Goal: Task Accomplishment & Management: Use online tool/utility

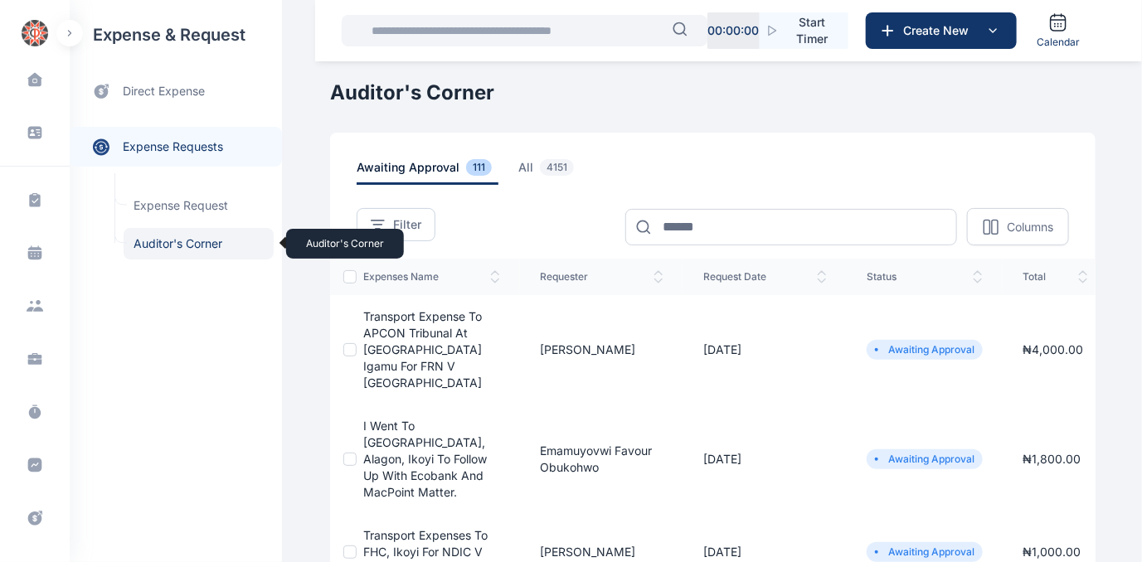
click at [168, 241] on span "Auditor's Corner Auditor's Corner" at bounding box center [199, 244] width 150 height 32
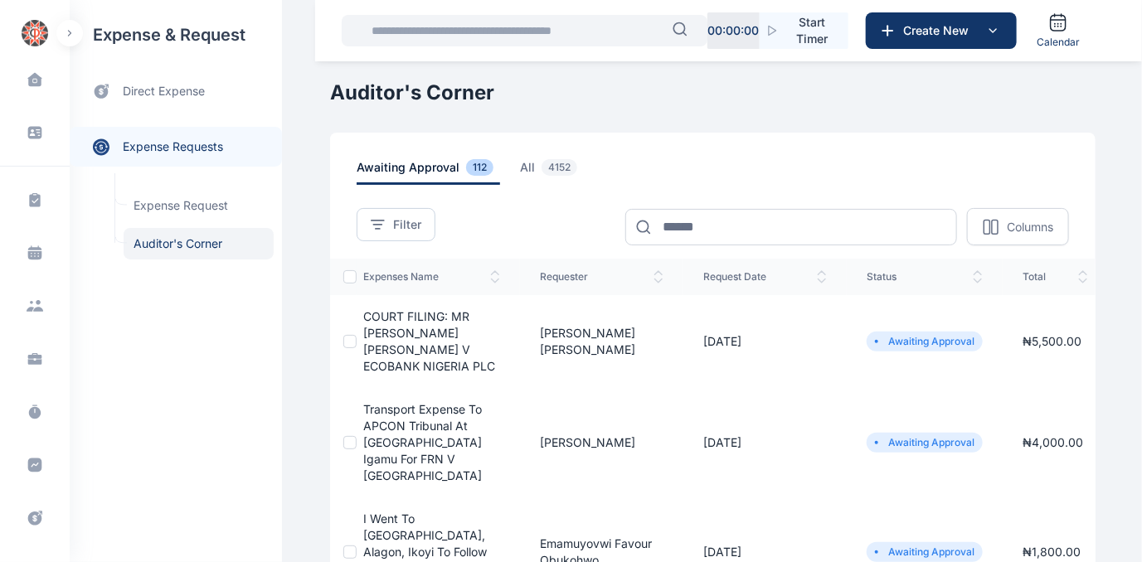
click at [389, 328] on span "COURT FILING: MR [PERSON_NAME] [PERSON_NAME] V ECOBANK NIGERIA PLC" at bounding box center [429, 341] width 132 height 64
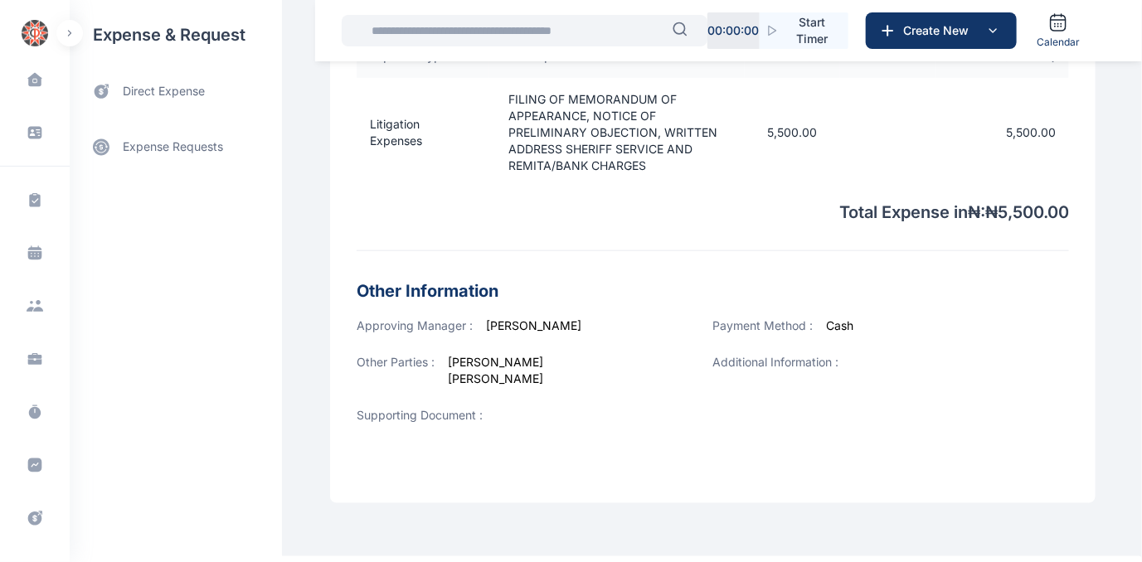
scroll to position [615, 0]
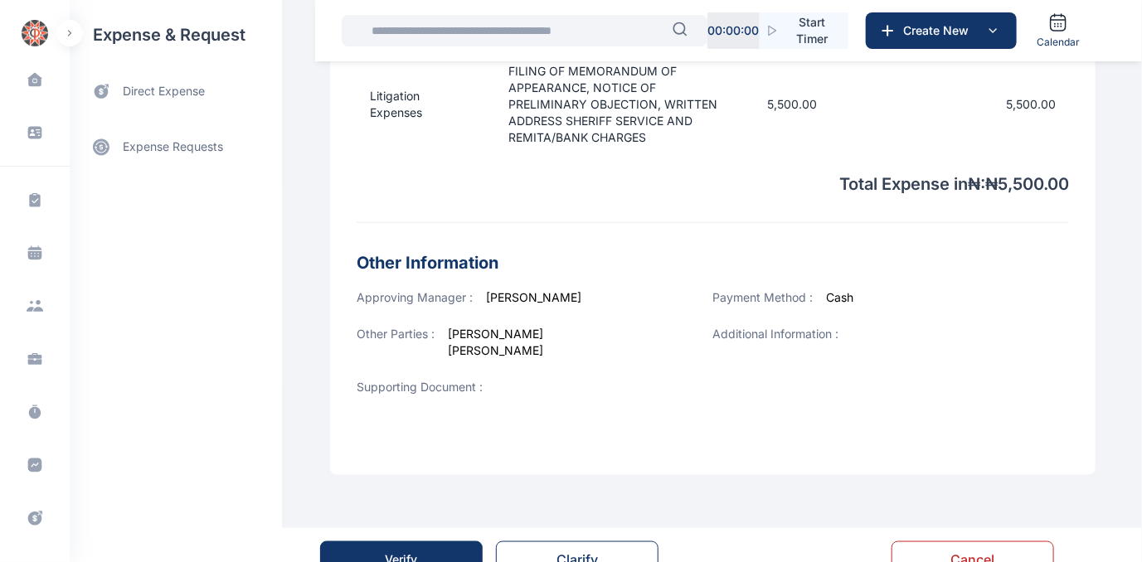
click at [415, 549] on button "Verify" at bounding box center [401, 560] width 163 height 37
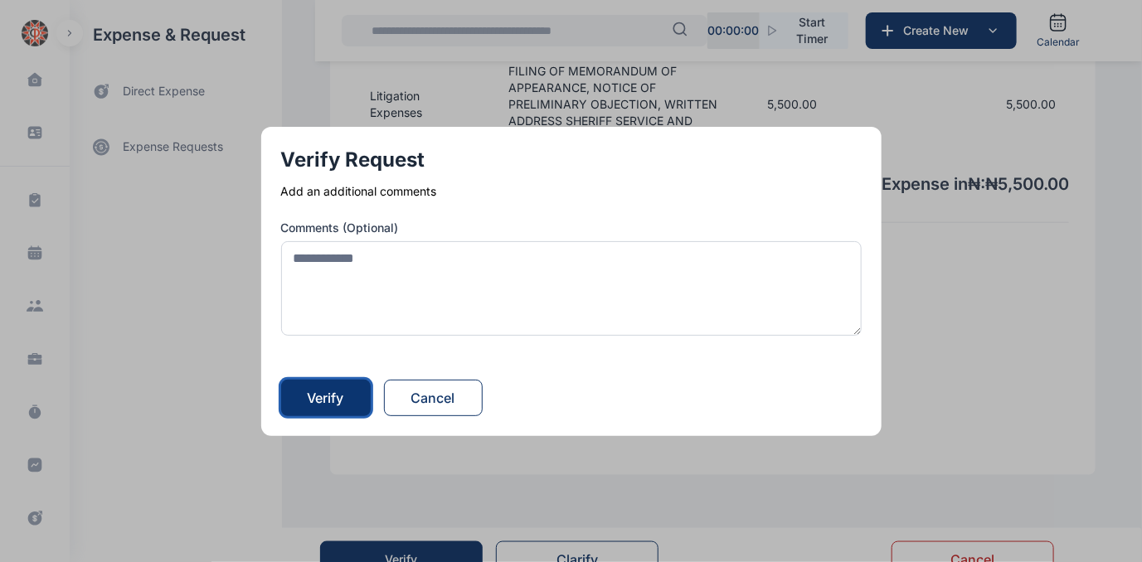
click at [324, 405] on div "Verify" at bounding box center [326, 398] width 37 height 20
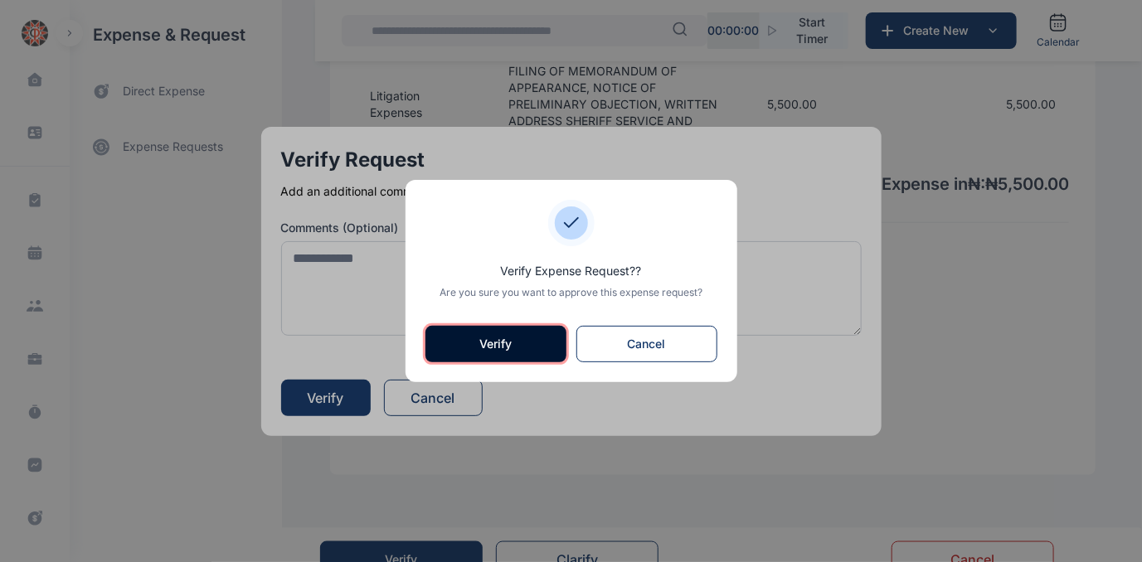
click at [475, 348] on button "Verify" at bounding box center [496, 344] width 141 height 37
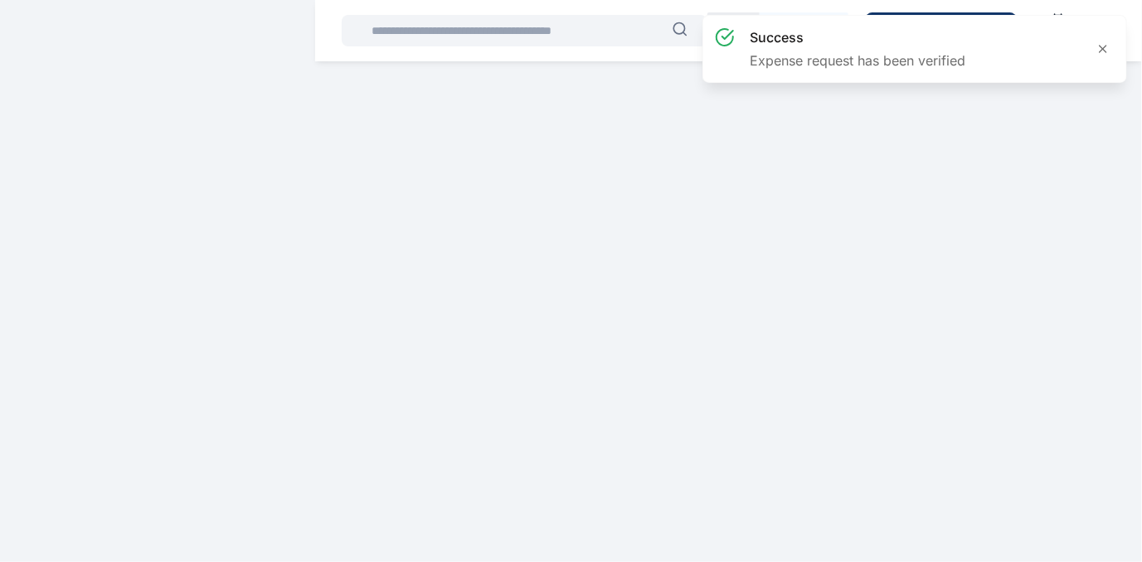
scroll to position [0, 0]
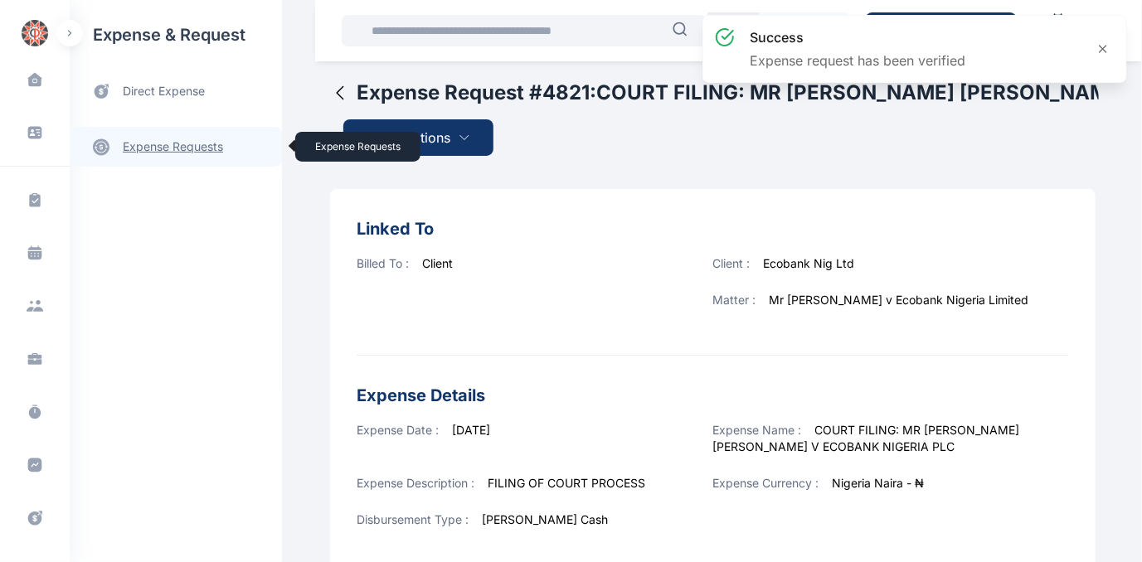
click at [161, 144] on link "expense requests expense requests" at bounding box center [176, 147] width 212 height 40
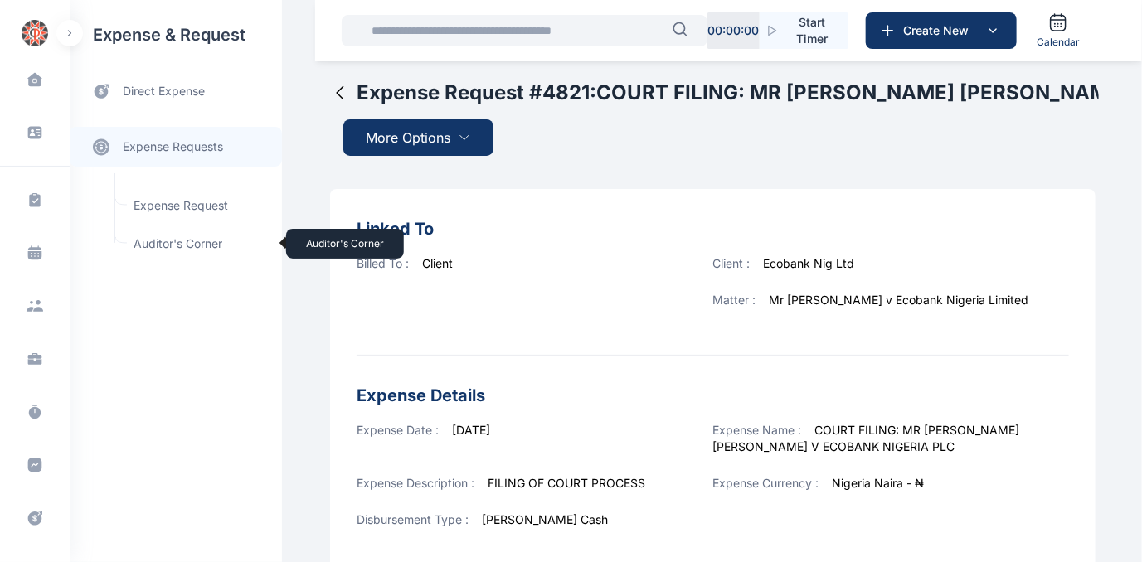
click at [160, 244] on span "Auditor's Corner Auditor's Corner" at bounding box center [199, 244] width 150 height 32
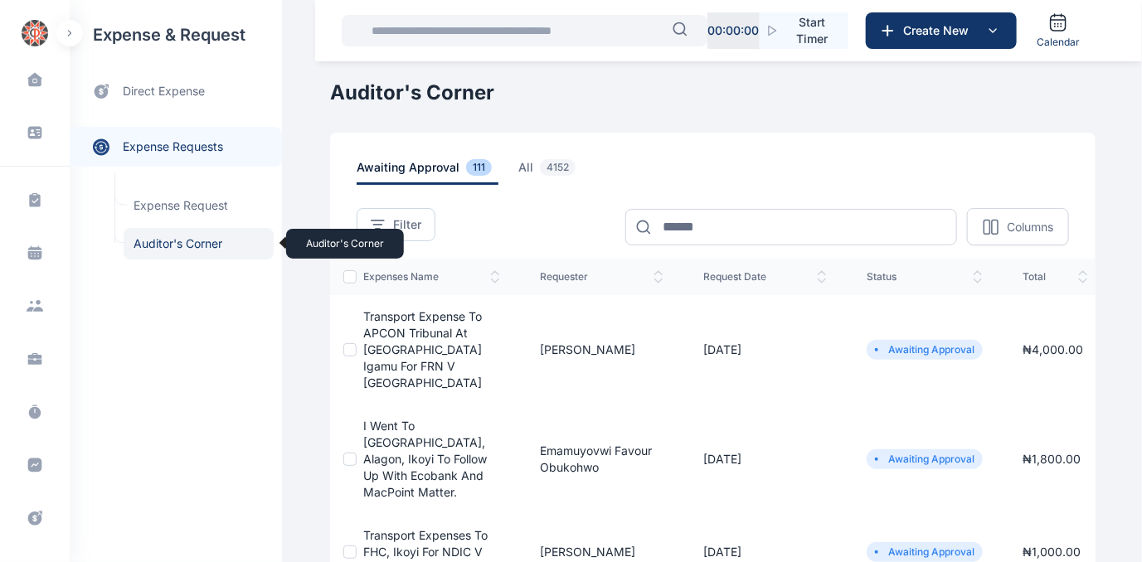
click at [169, 241] on span "Auditor's Corner Auditor's Corner" at bounding box center [199, 244] width 150 height 32
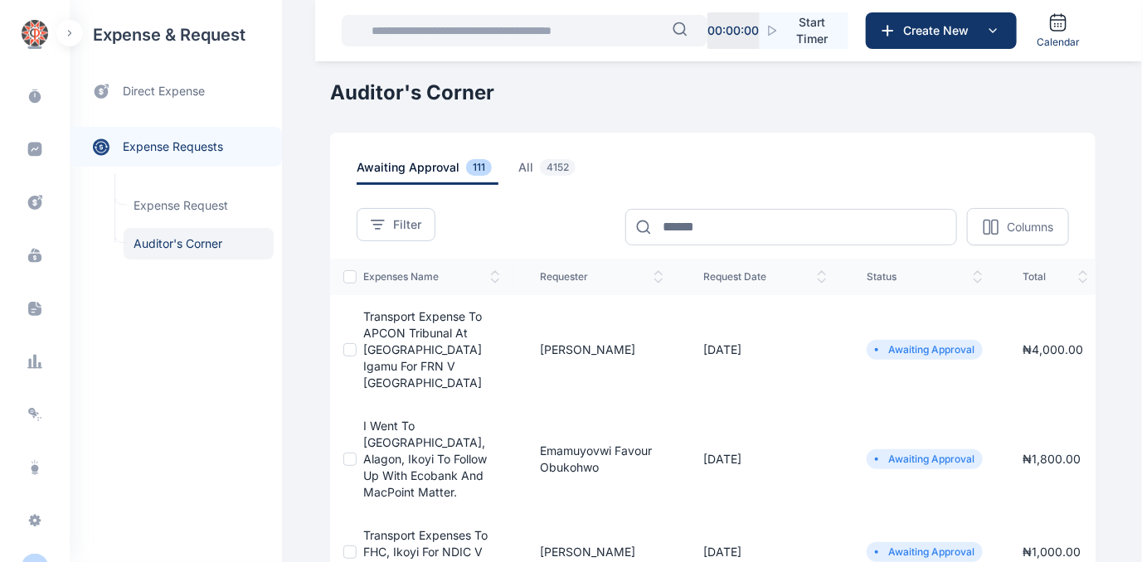
scroll to position [321, 0]
click at [33, 353] on icon at bounding box center [34, 357] width 3 height 14
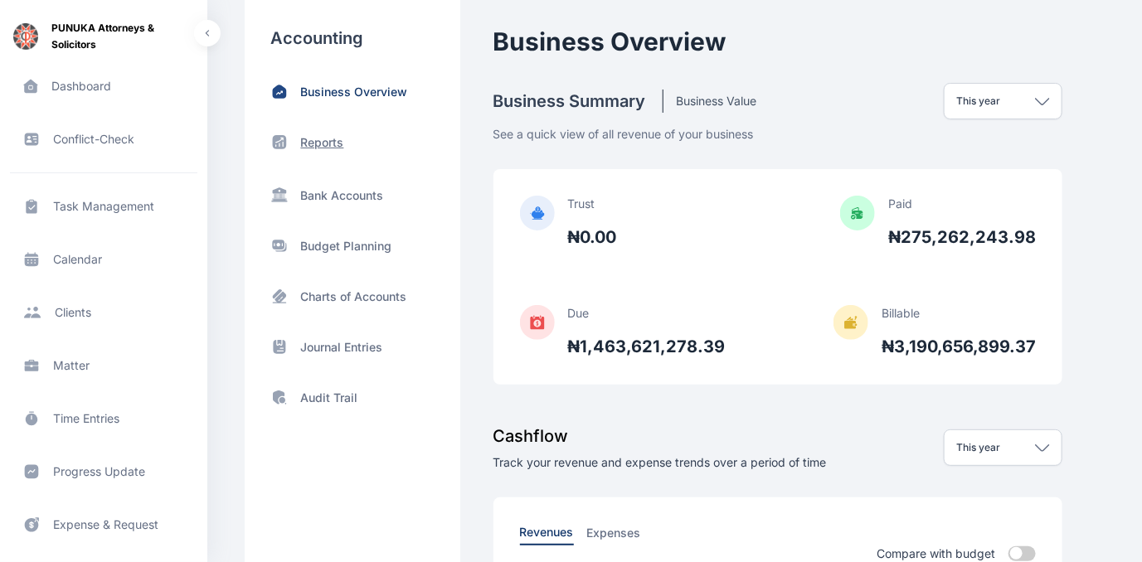
click at [319, 140] on p "Reports" at bounding box center [322, 142] width 43 height 17
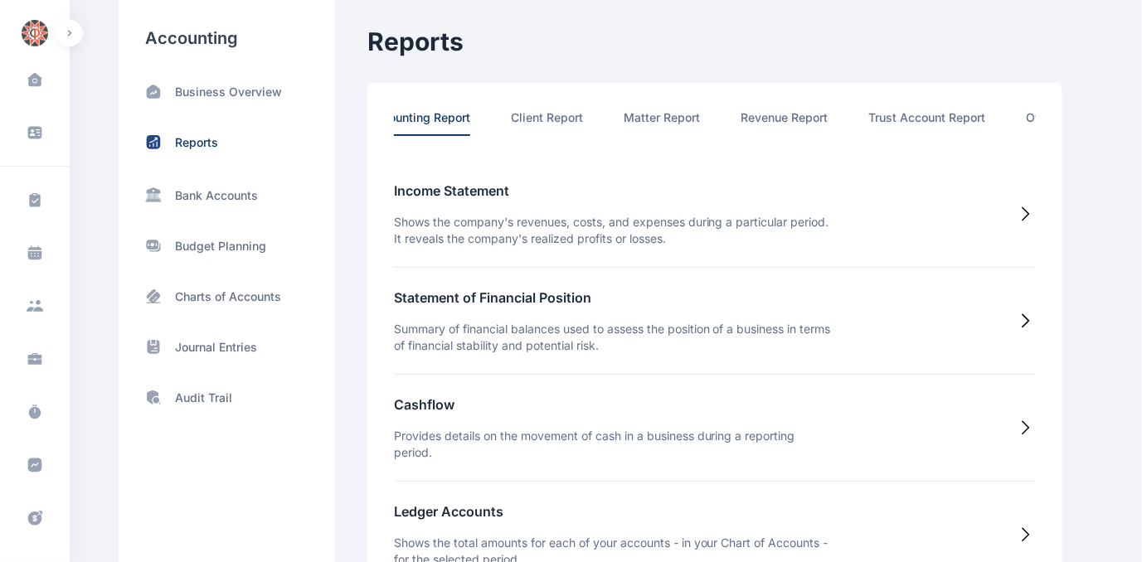
scroll to position [0, 86]
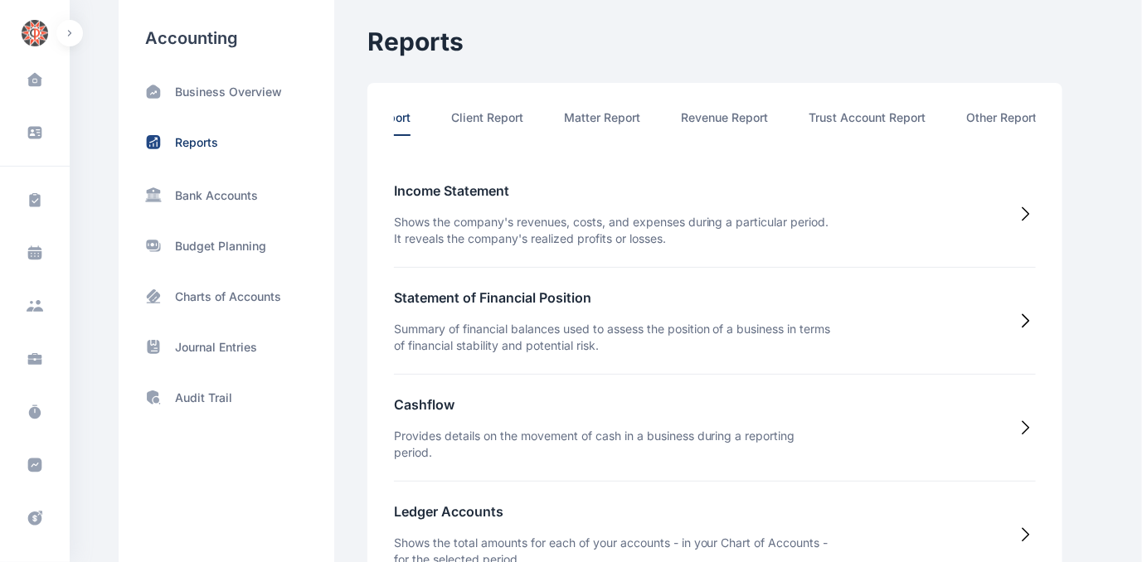
click at [995, 114] on li "Other Report" at bounding box center [1002, 123] width 71 height 27
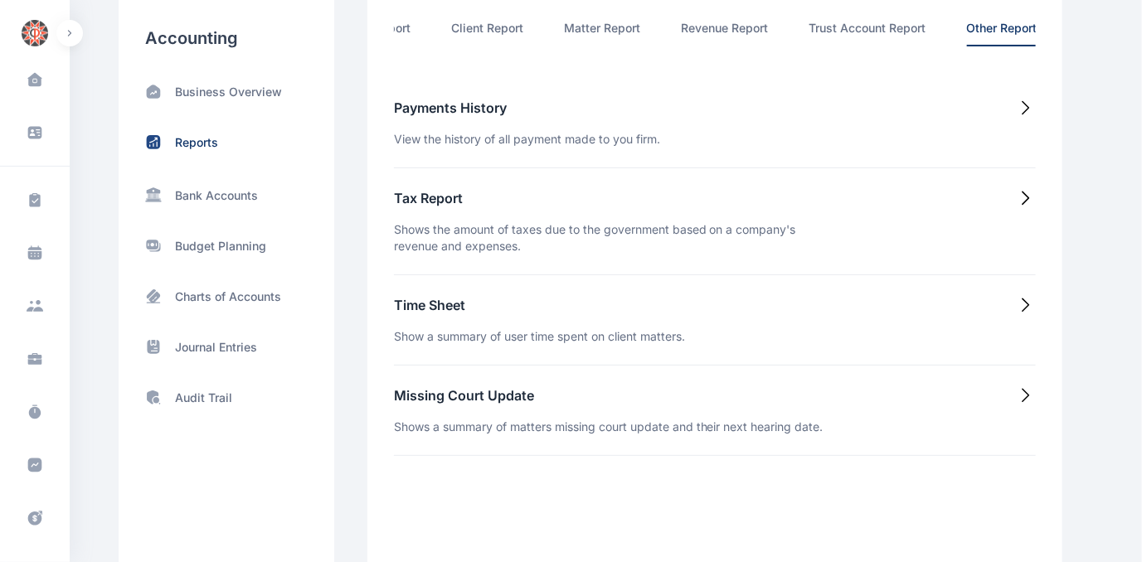
scroll to position [75, 0]
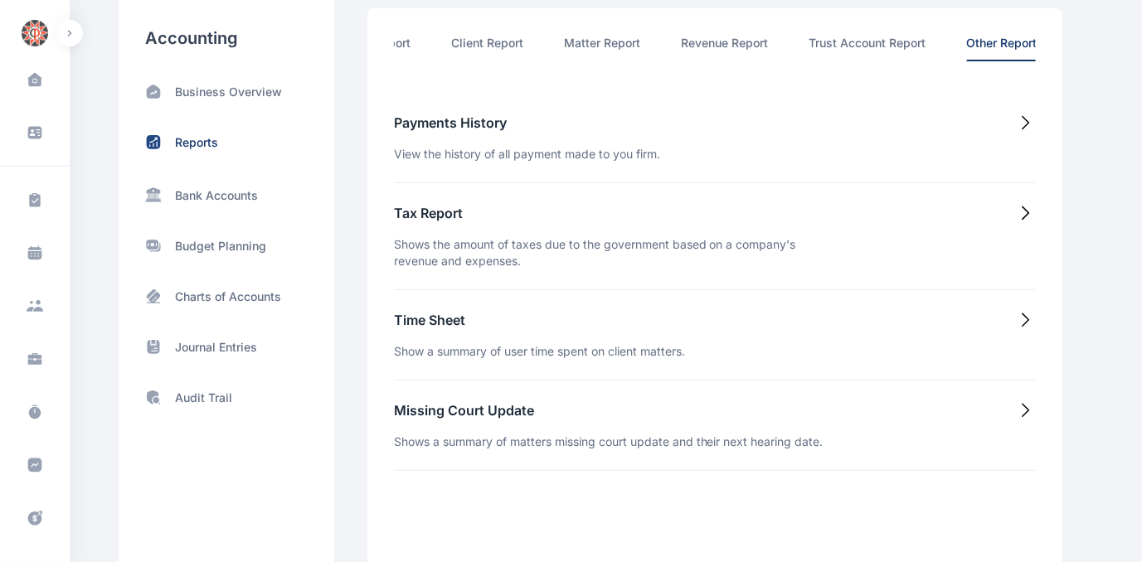
click at [445, 325] on h5 "Time Sheet" at bounding box center [539, 320] width 291 height 20
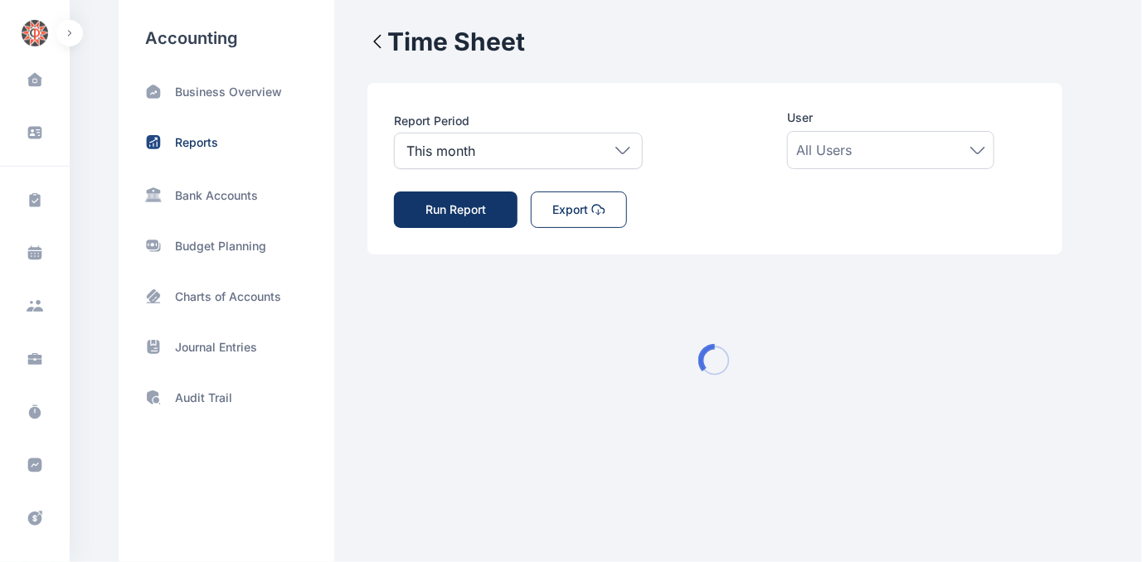
scroll to position [0, 0]
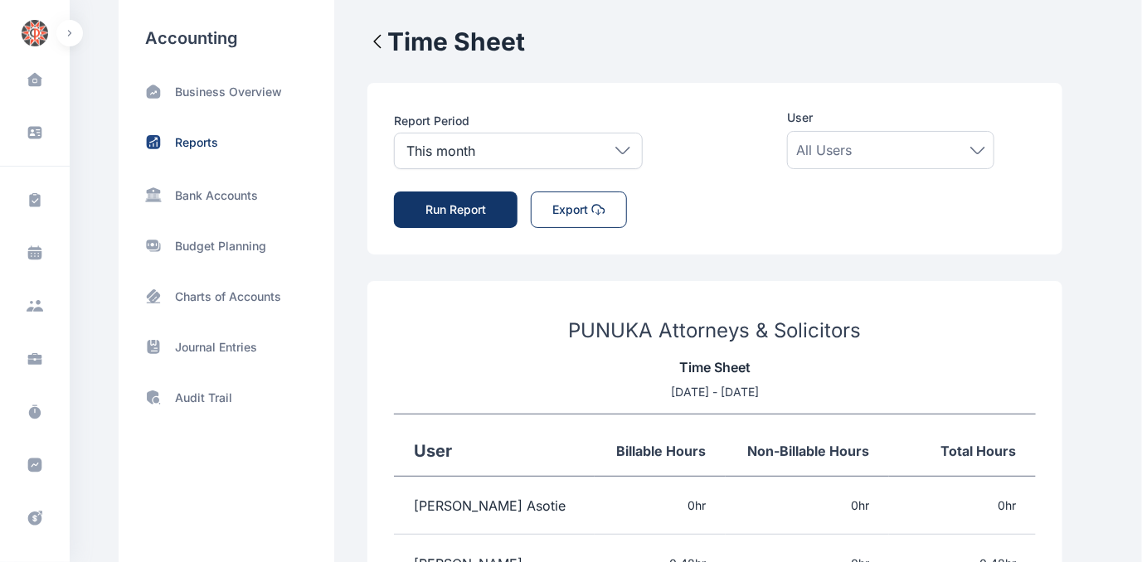
click at [625, 149] on icon at bounding box center [623, 150] width 15 height 7
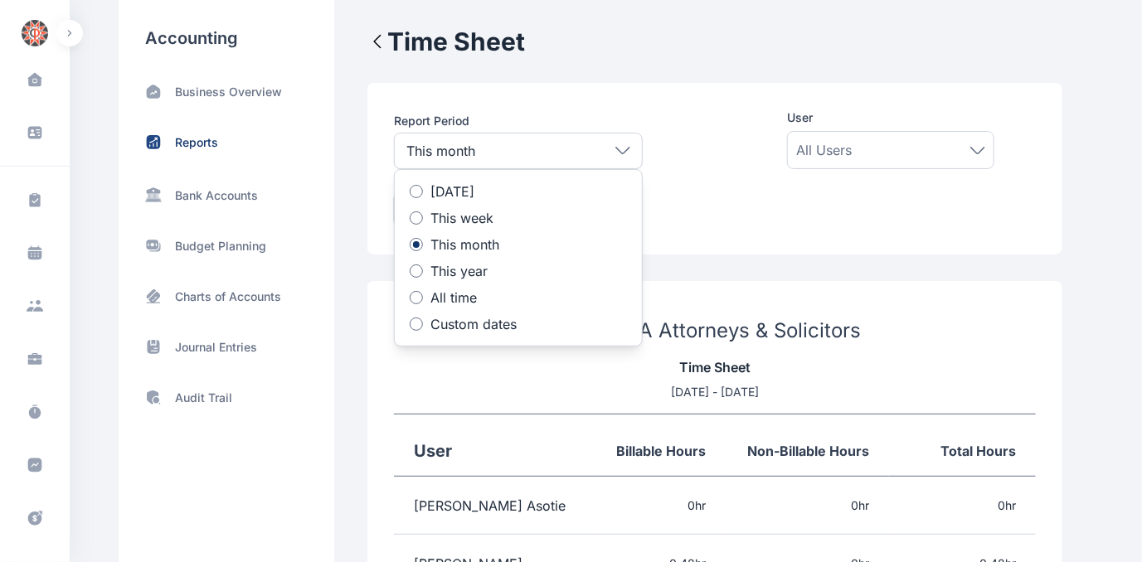
click at [421, 322] on div at bounding box center [416, 324] width 13 height 13
click at [484, 383] on icon at bounding box center [484, 383] width 0 height 0
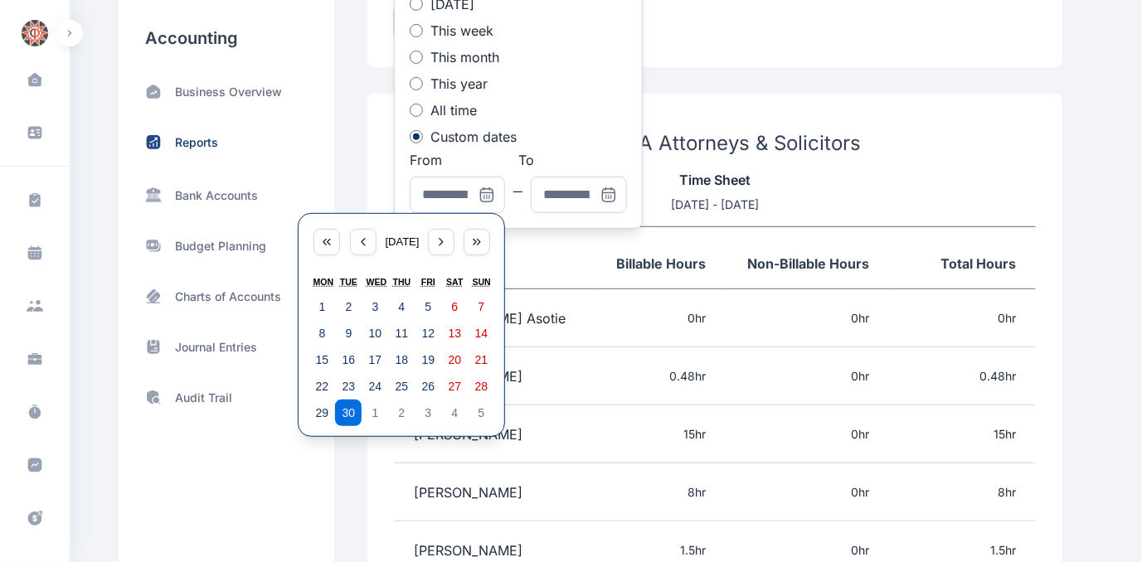
scroll to position [226, 0]
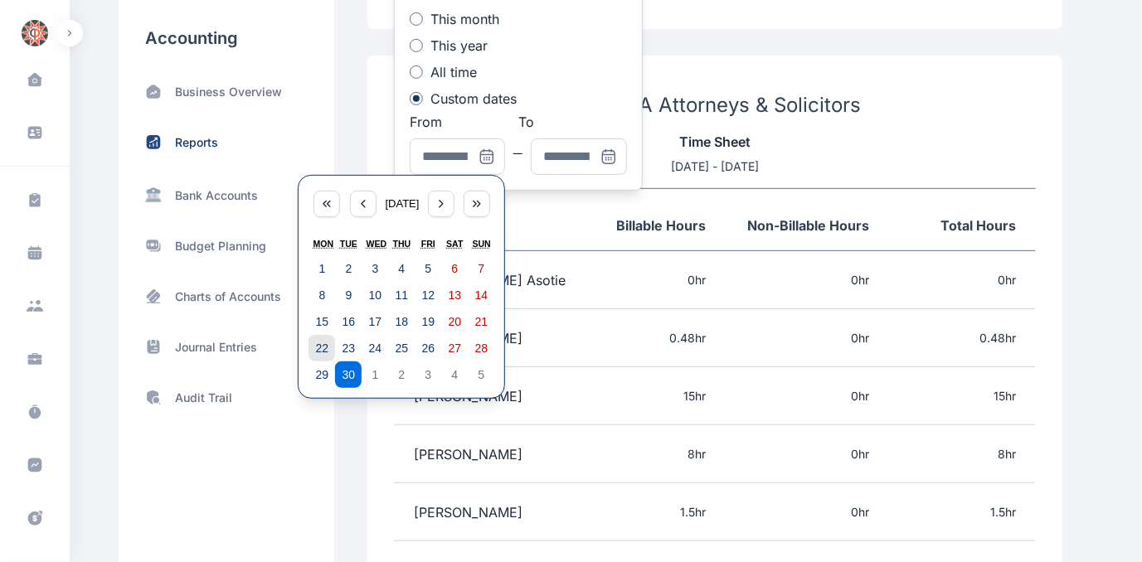
click at [320, 348] on abbr "22" at bounding box center [322, 348] width 13 height 13
type input "**********"
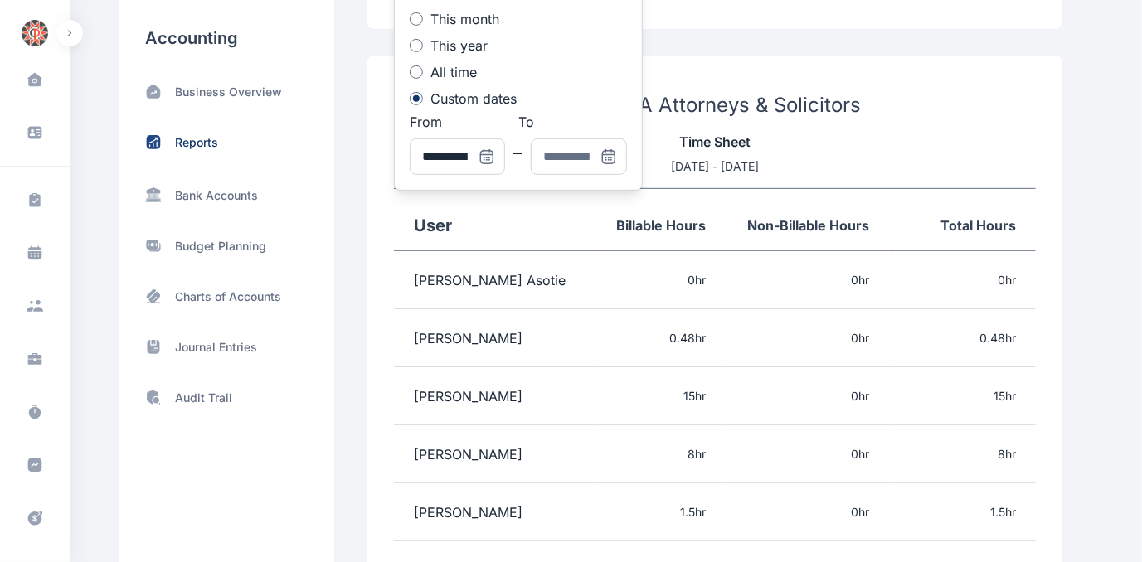
click at [608, 154] on icon at bounding box center [609, 154] width 12 height 0
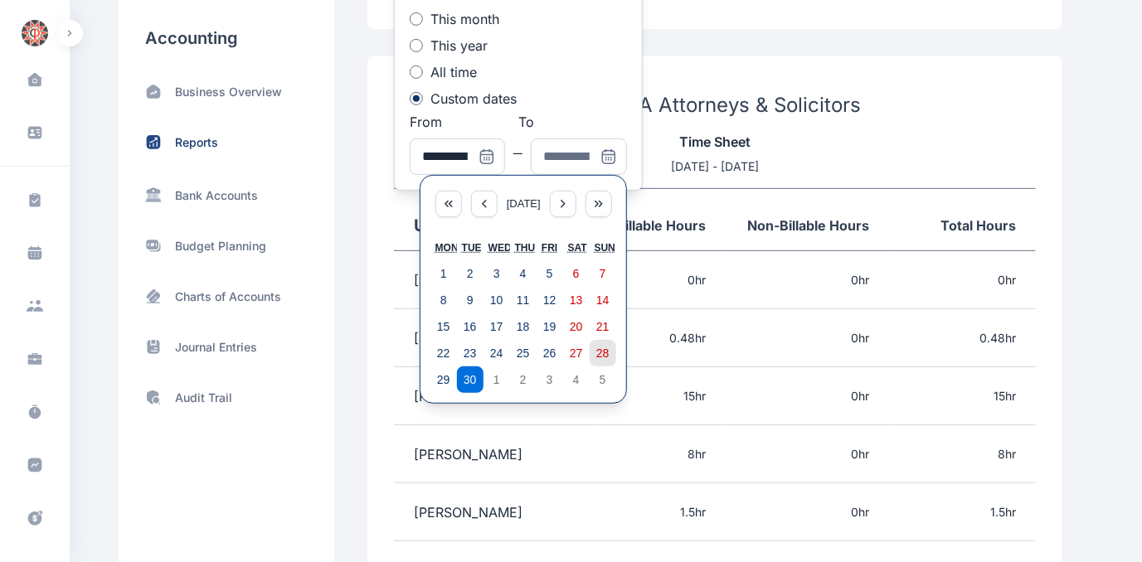
click at [606, 348] on abbr "28" at bounding box center [602, 353] width 13 height 13
type input "**********"
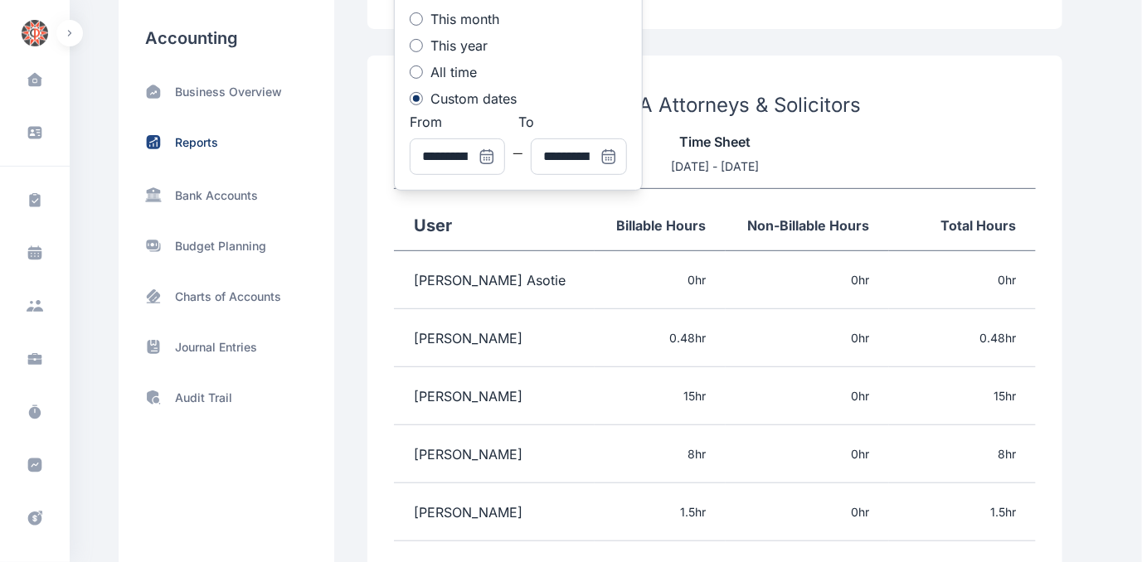
click at [924, 127] on div "PUNUKA Attorneys & Solicitors Time Sheet [DATE] - [DATE]" at bounding box center [715, 140] width 642 height 97
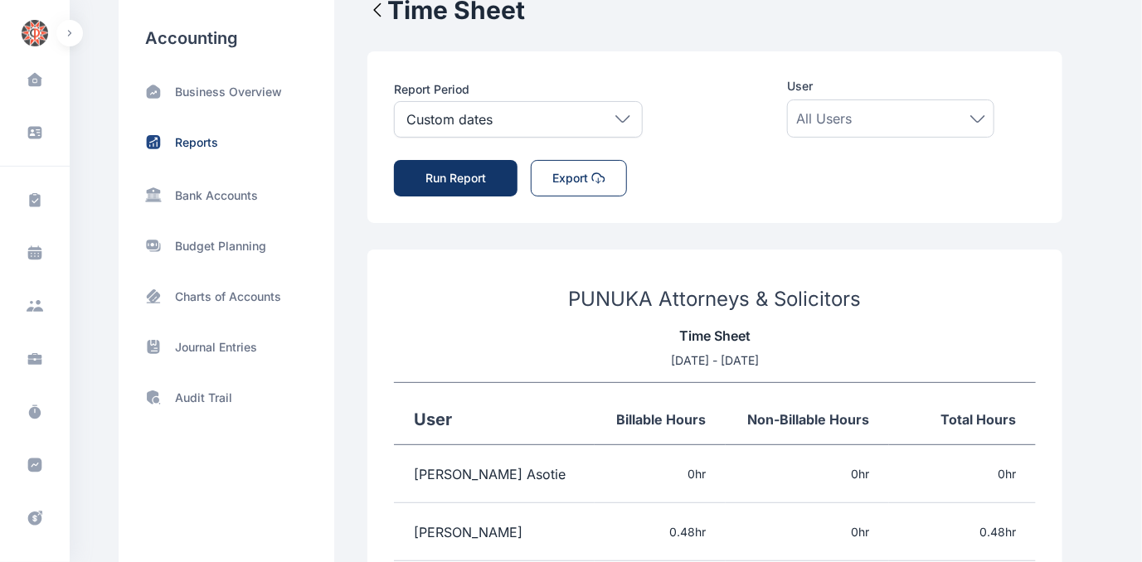
scroll to position [0, 0]
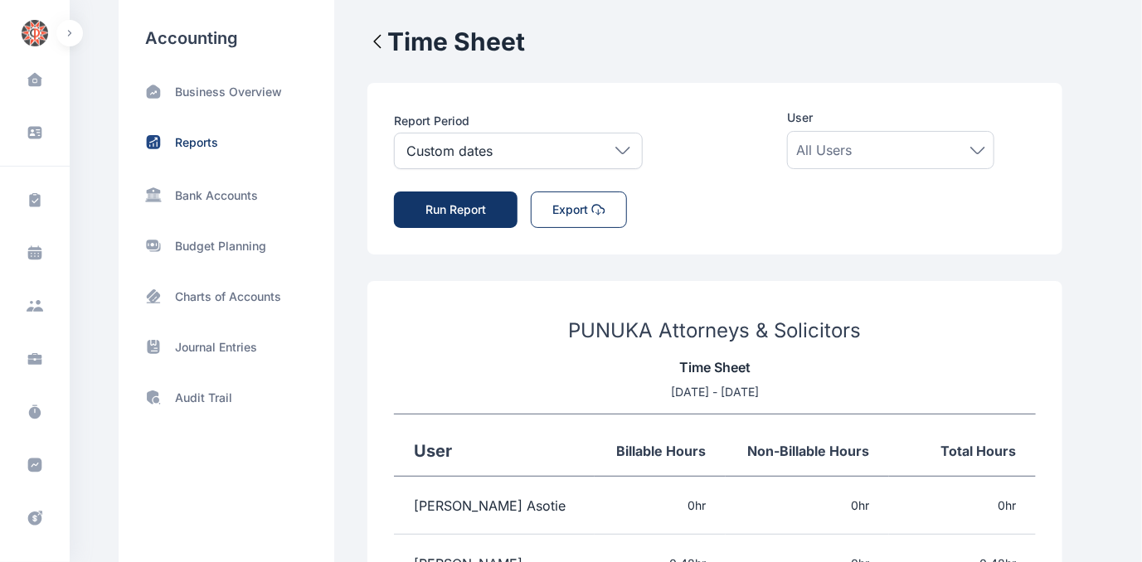
click at [452, 205] on button "Run Report" at bounding box center [456, 210] width 124 height 37
click at [562, 207] on button "Export" at bounding box center [579, 210] width 96 height 37
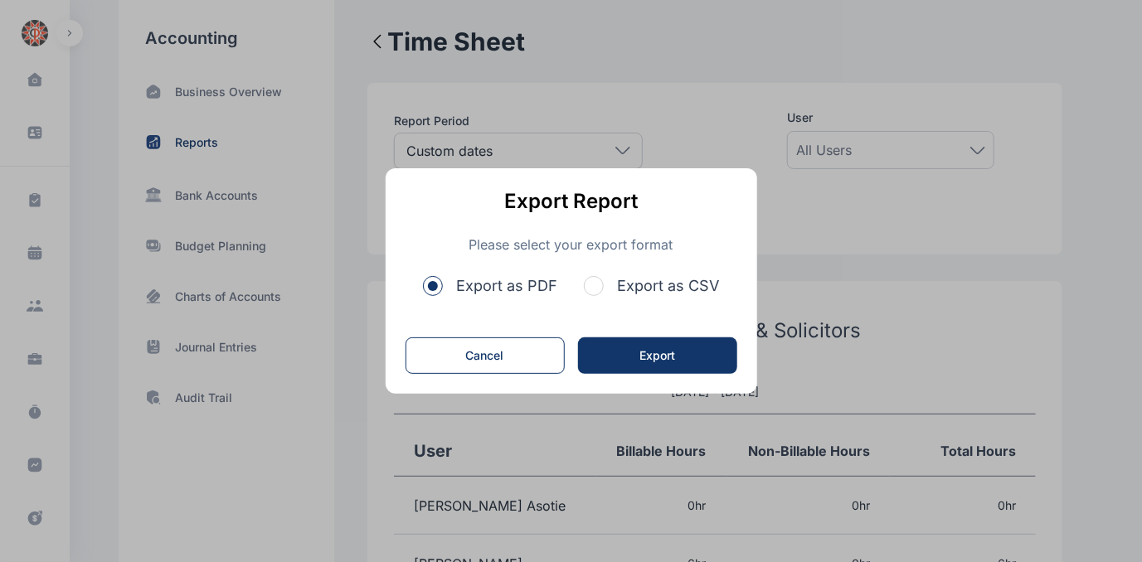
click at [601, 286] on span "button" at bounding box center [594, 286] width 20 height 20
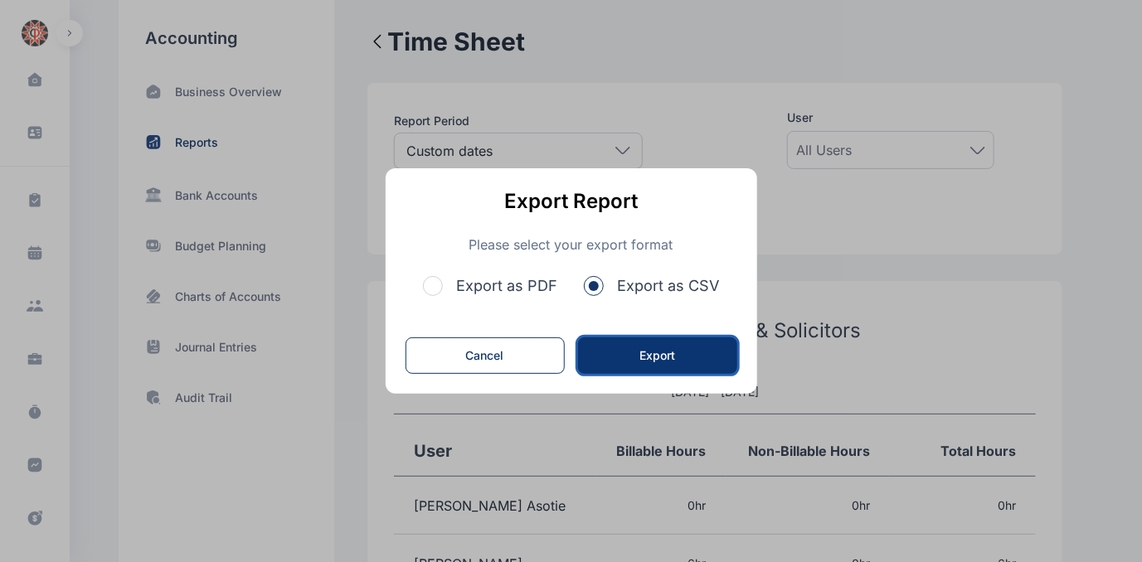
click at [677, 355] on button "Export" at bounding box center [657, 356] width 159 height 37
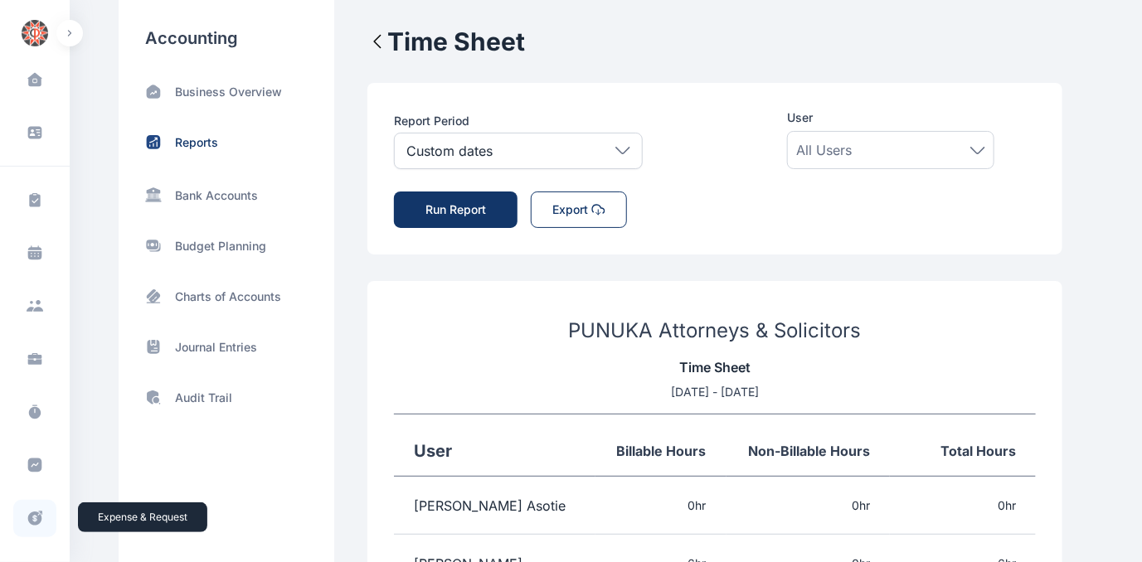
click at [28, 515] on icon at bounding box center [35, 519] width 14 height 14
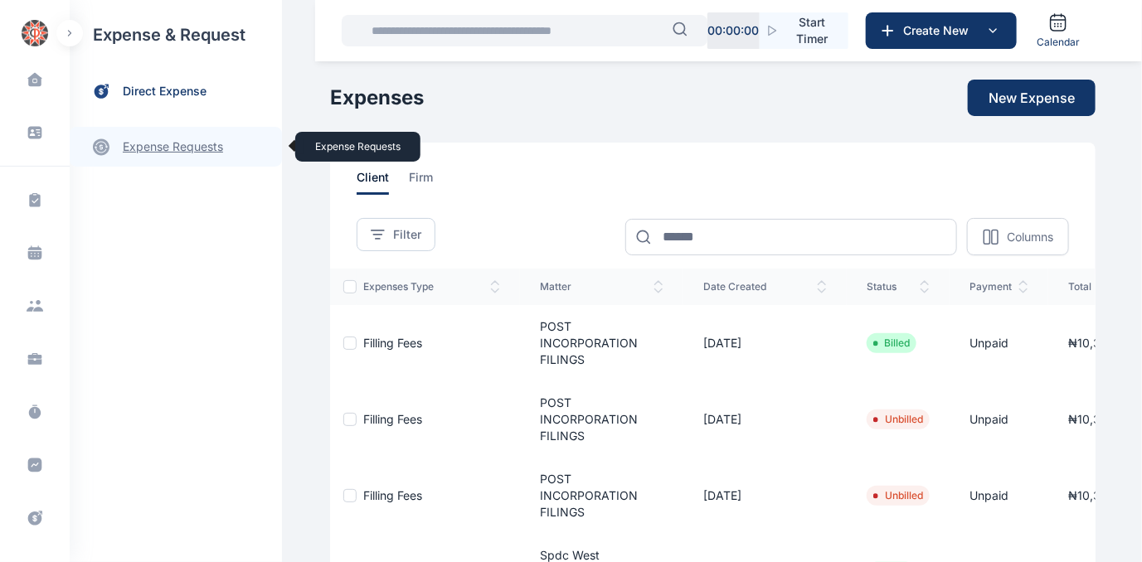
click at [143, 144] on link "expense requests expense requests" at bounding box center [176, 147] width 212 height 40
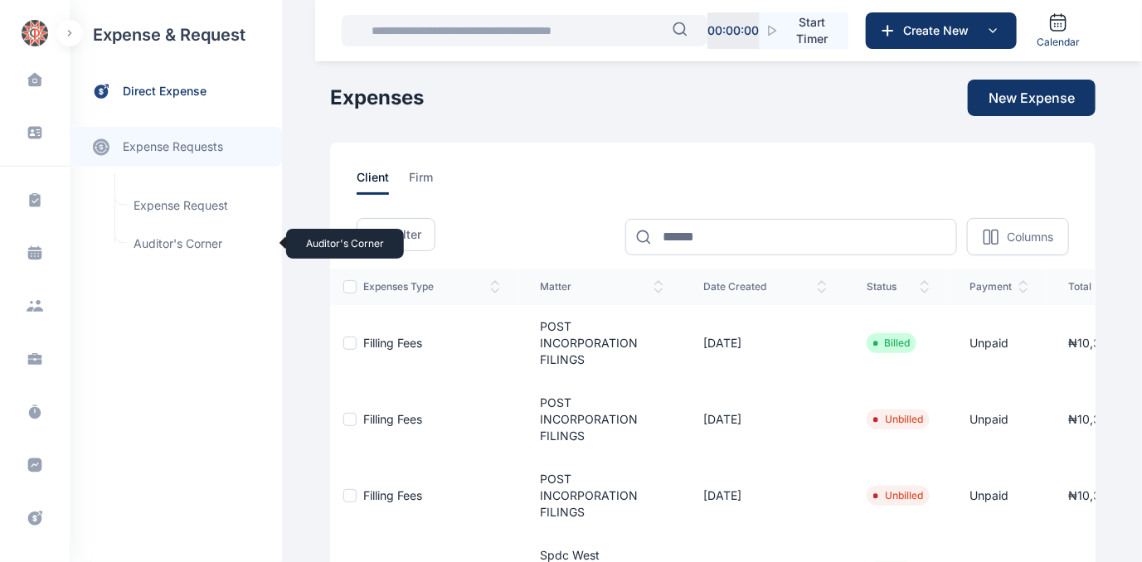
click at [152, 244] on span "Auditor's Corner Auditor's Corner" at bounding box center [199, 244] width 150 height 32
